Goal: Transaction & Acquisition: Purchase product/service

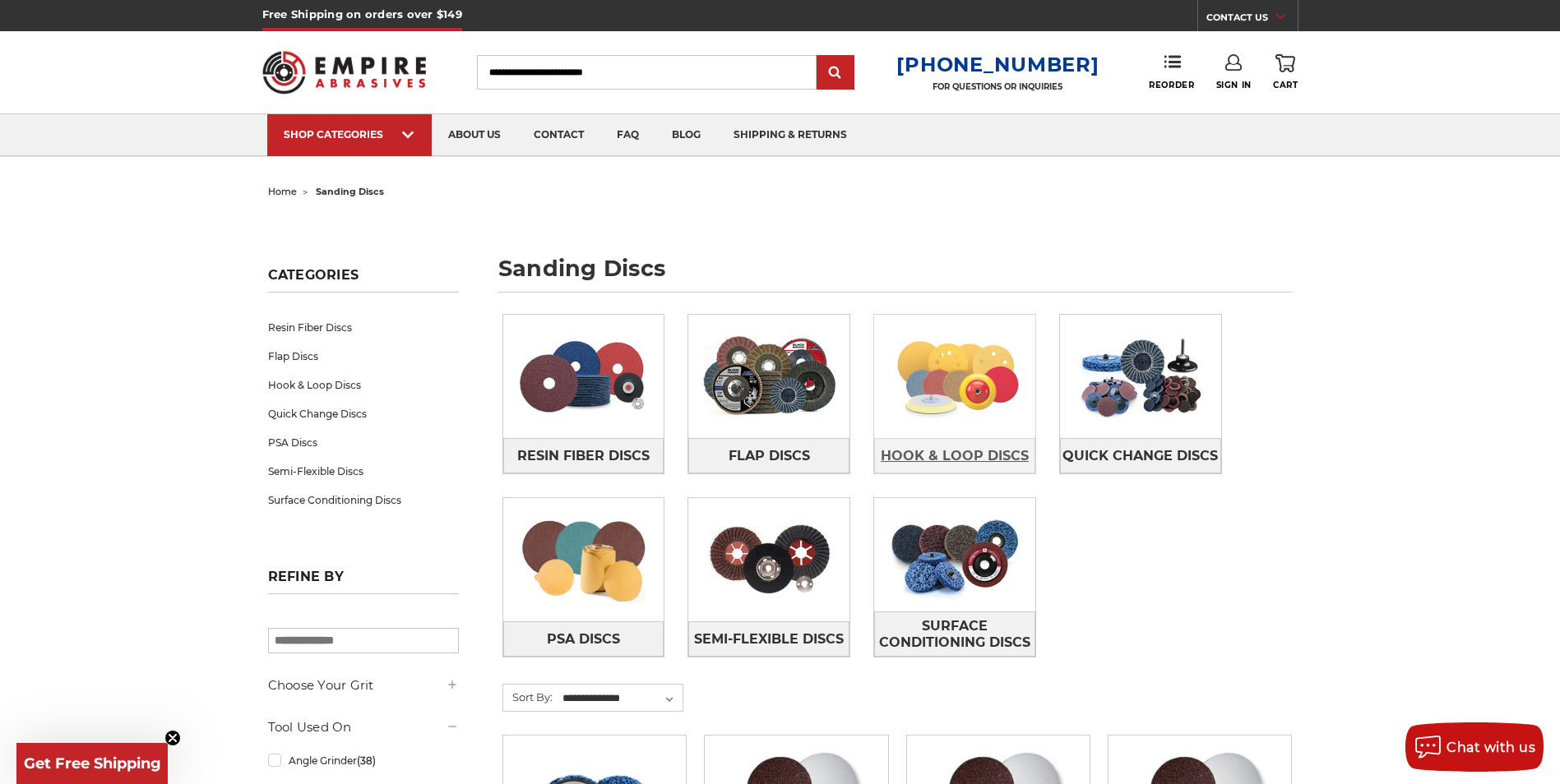
click at [971, 449] on span "Hook & Loop Discs" at bounding box center [954, 456] width 148 height 28
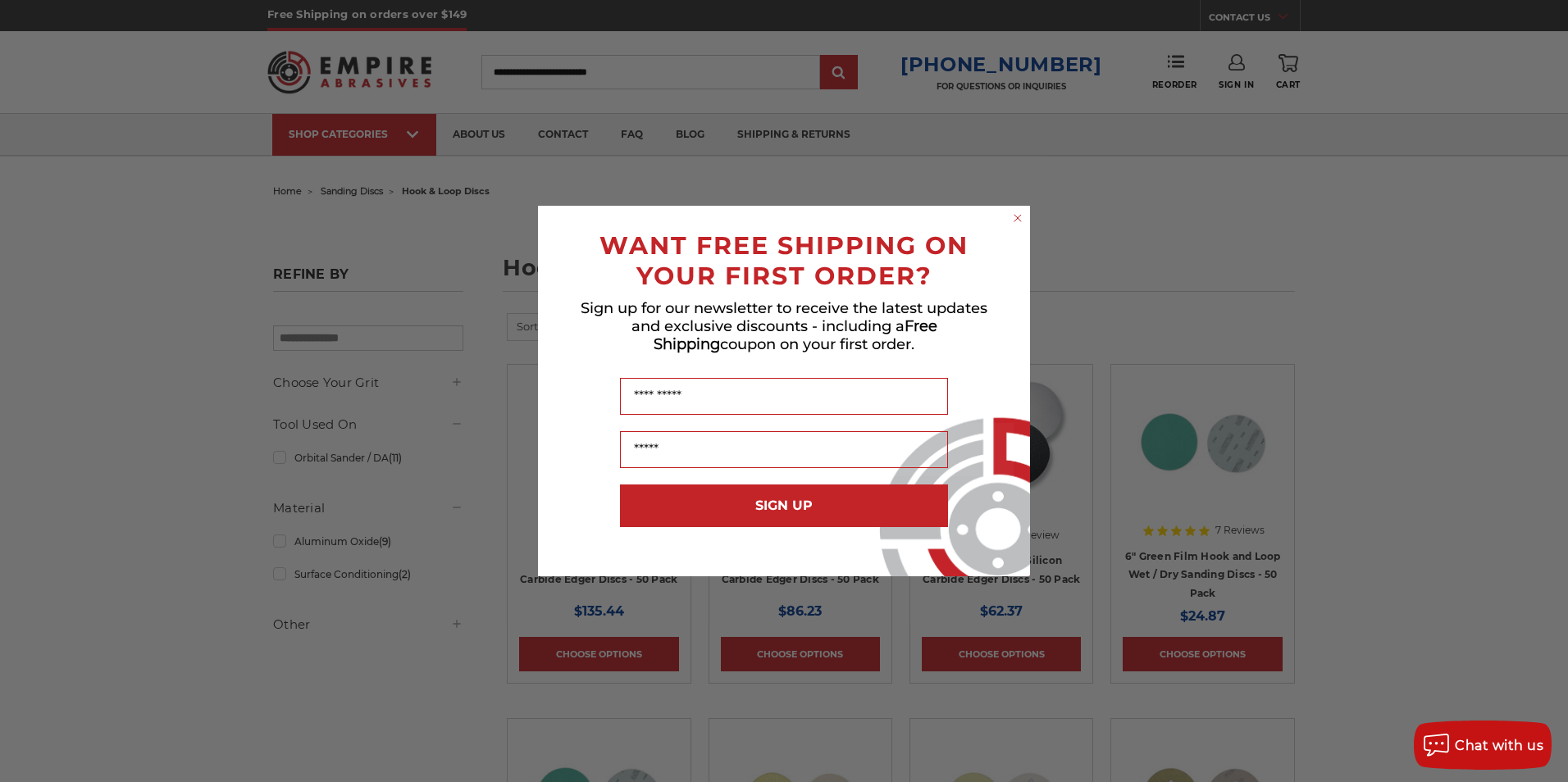
click at [1017, 214] on circle "Close dialog" at bounding box center [1018, 218] width 16 height 16
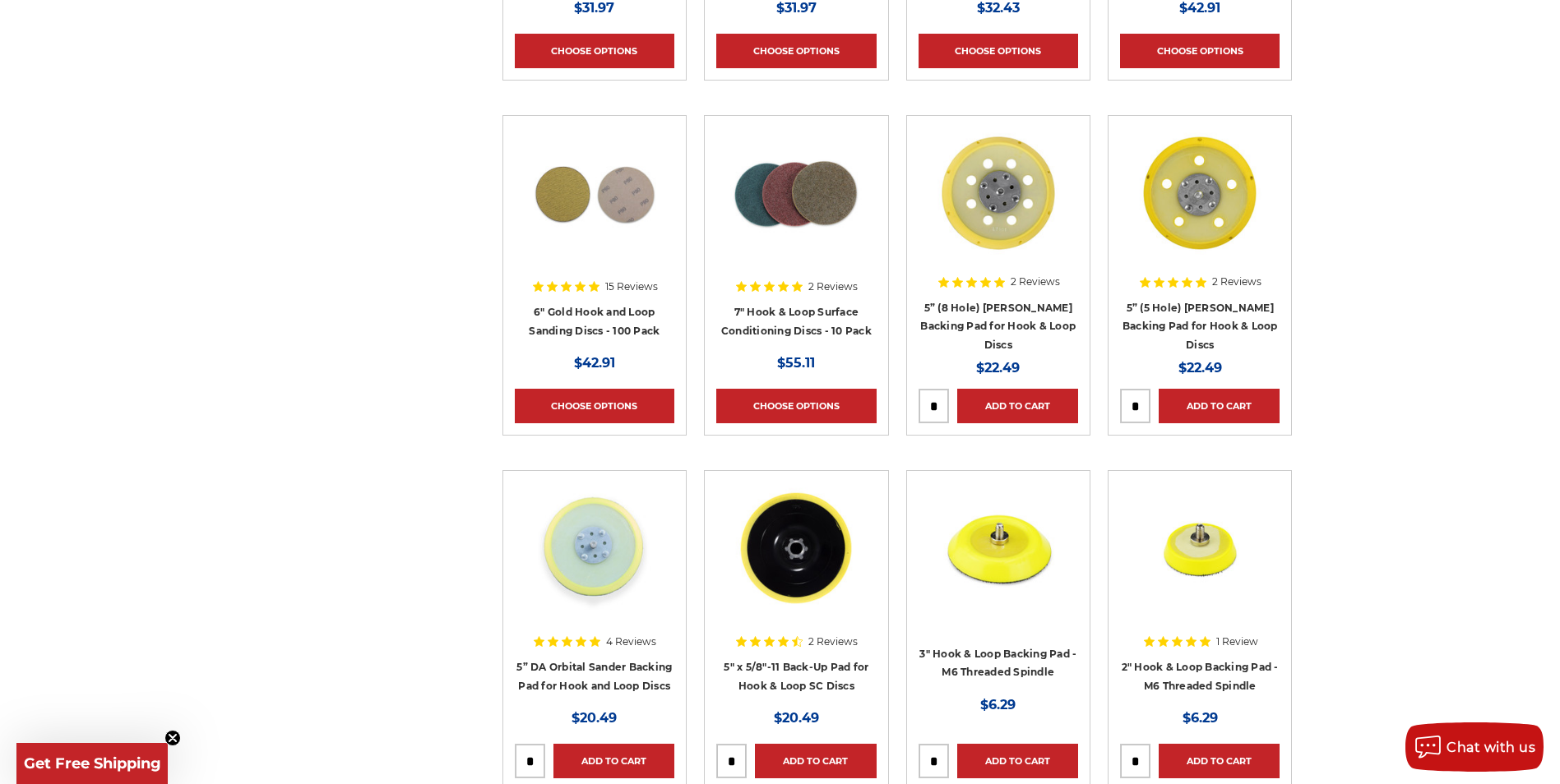
scroll to position [1535, 0]
